Goal: Transaction & Acquisition: Download file/media

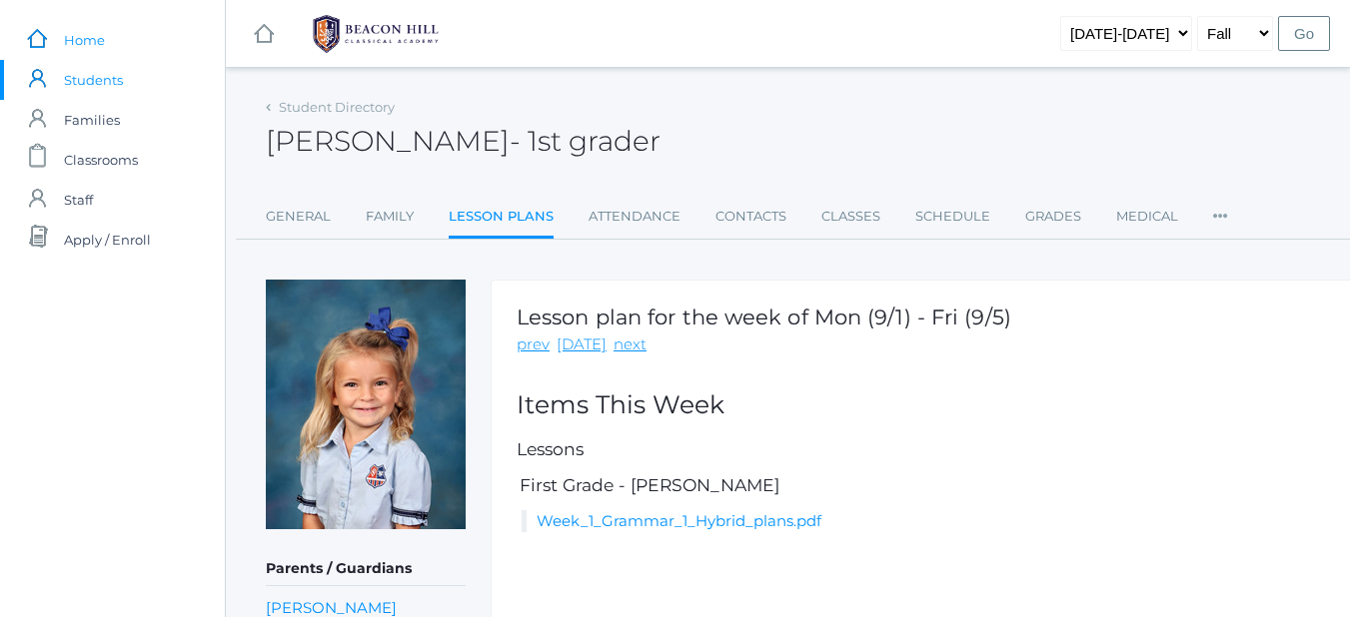
click at [81, 29] on span "Home" at bounding box center [84, 40] width 41 height 40
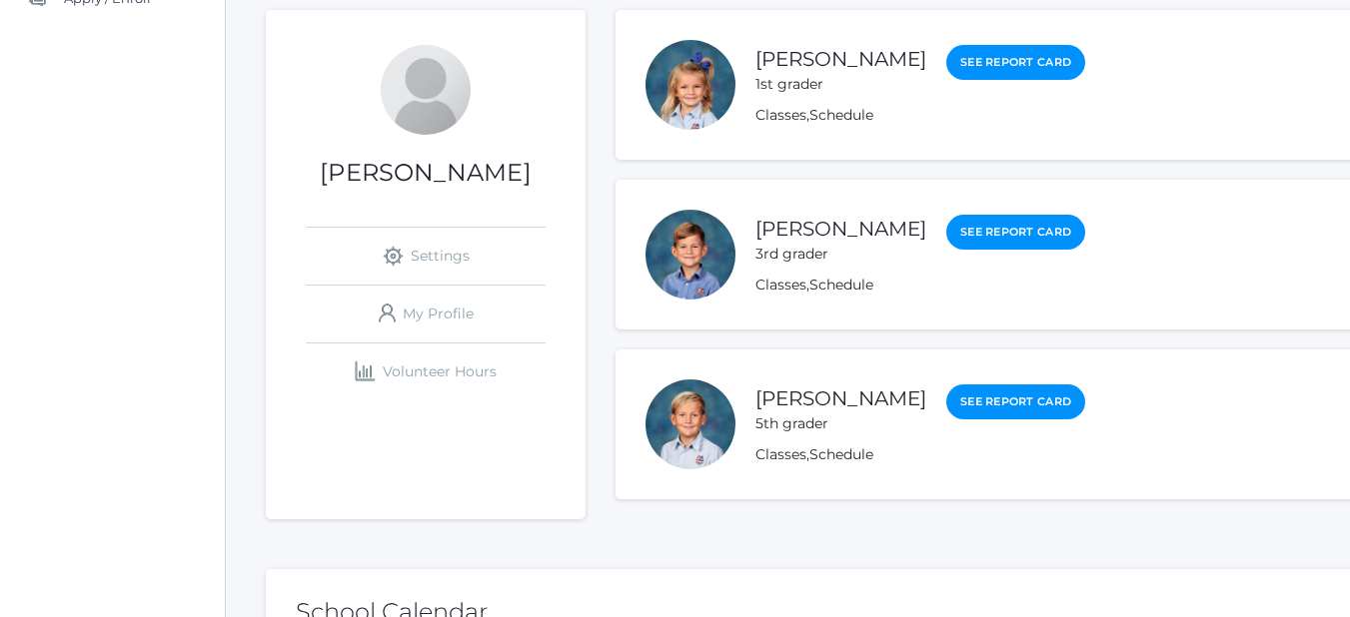
scroll to position [246, 0]
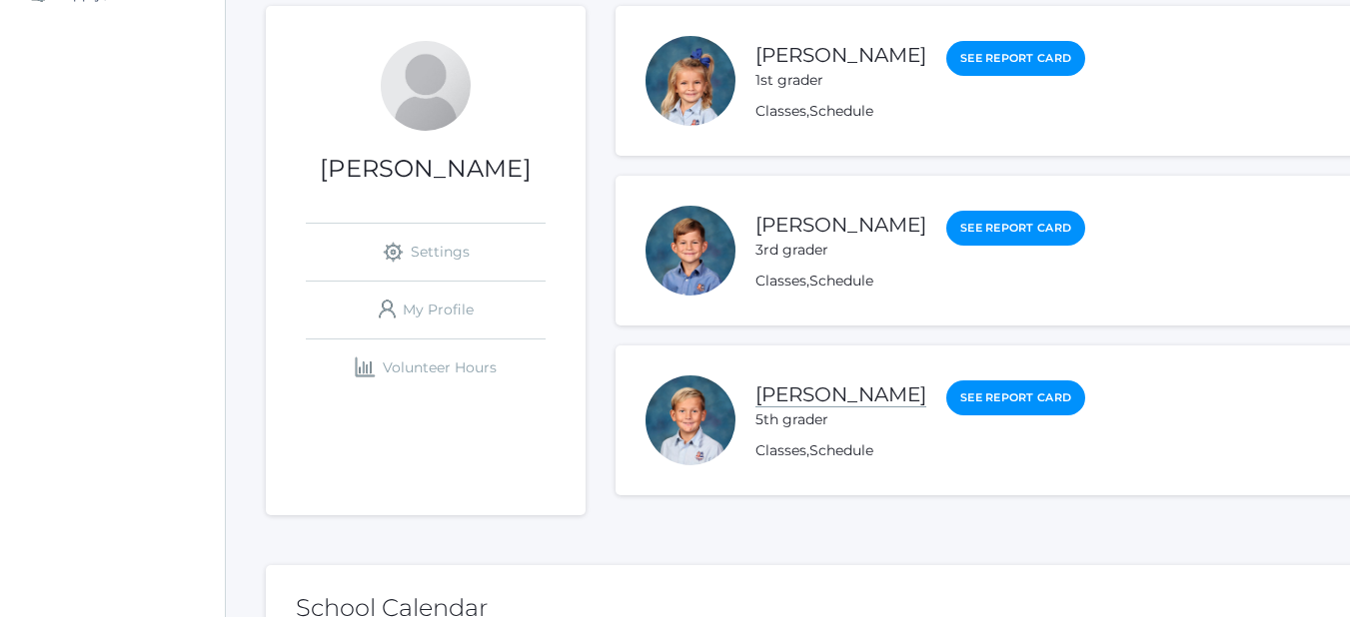
click at [828, 399] on link "[PERSON_NAME]" at bounding box center [840, 395] width 171 height 25
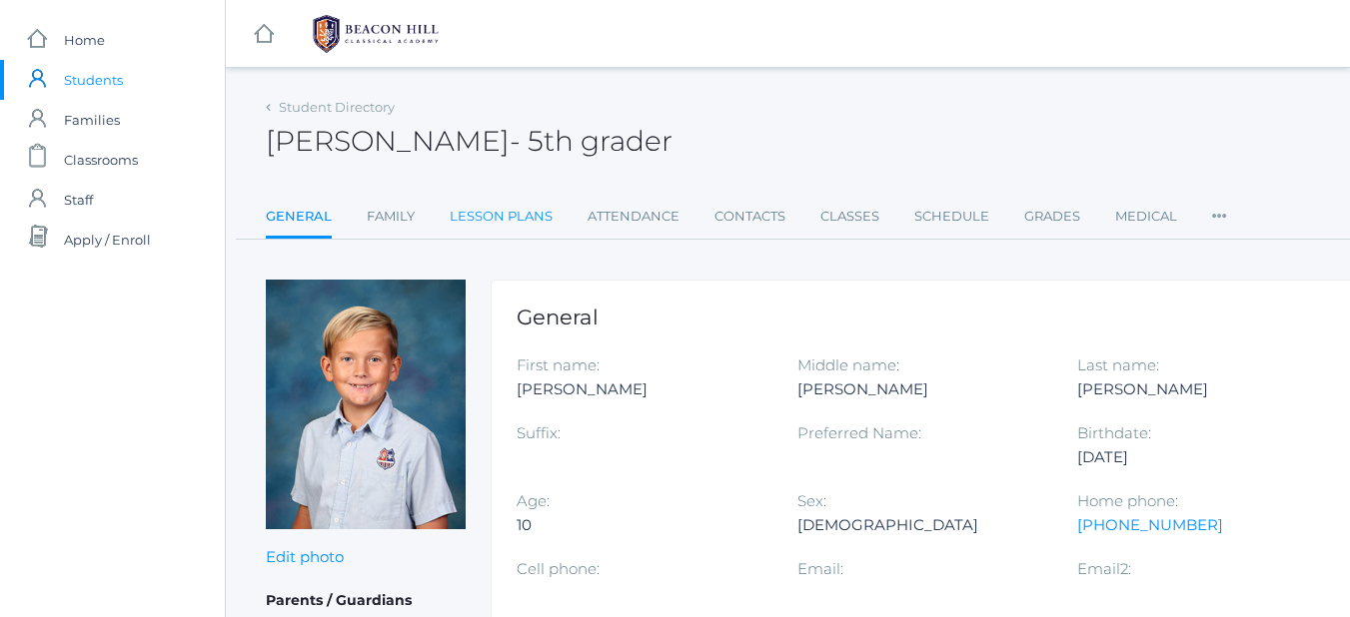
click at [519, 215] on link "Lesson Plans" at bounding box center [501, 217] width 103 height 40
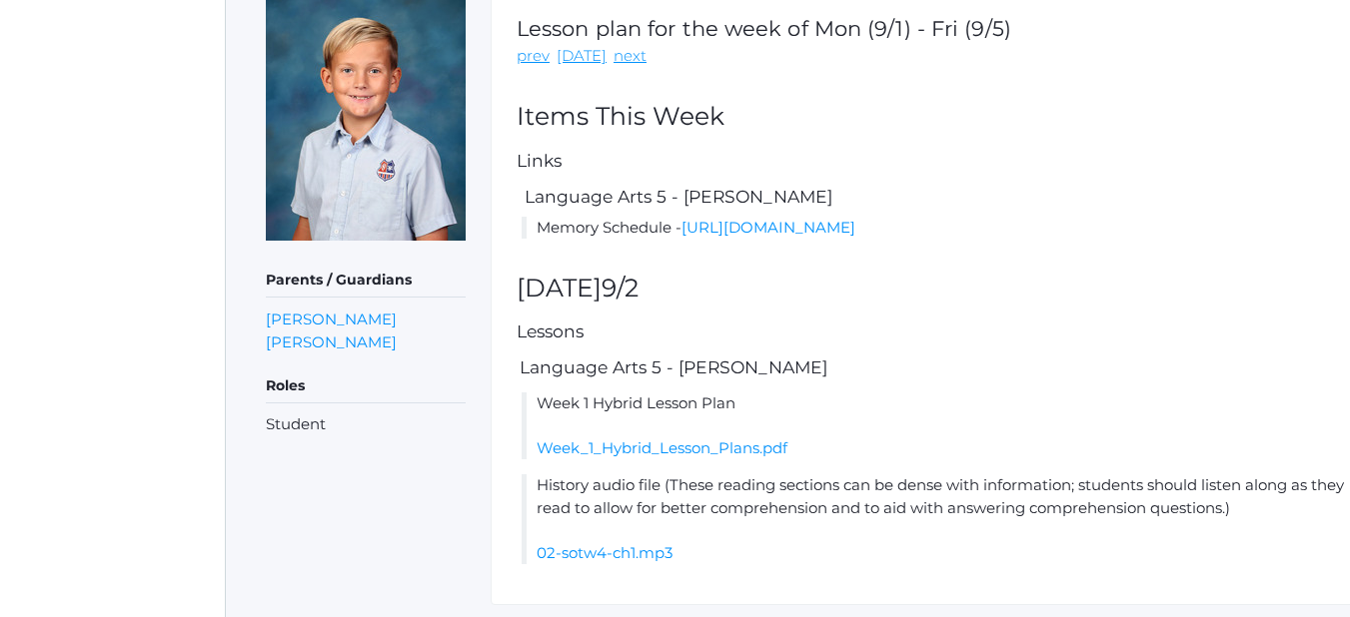
scroll to position [372, 0]
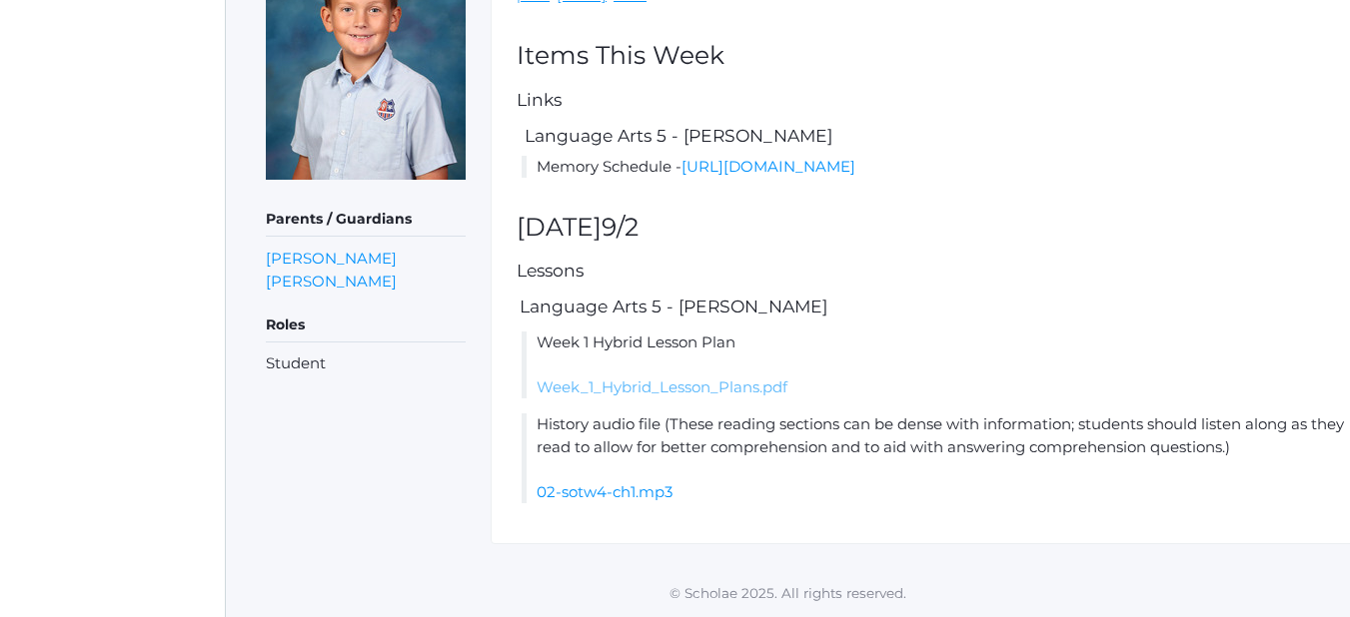
click at [699, 385] on link "Week_1_Hybrid_Lesson_Plans.pdf" at bounding box center [661, 387] width 251 height 19
